Goal: Task Accomplishment & Management: Manage account settings

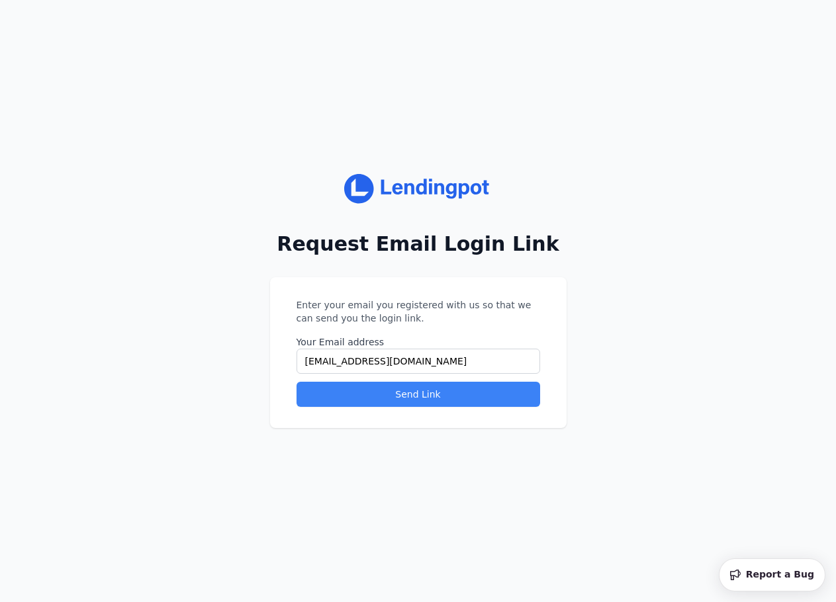
type input "ezwar21@gmail.com"
click at [387, 399] on button "Send Link" at bounding box center [419, 394] width 244 height 25
